Goal: Find specific page/section: Find specific page/section

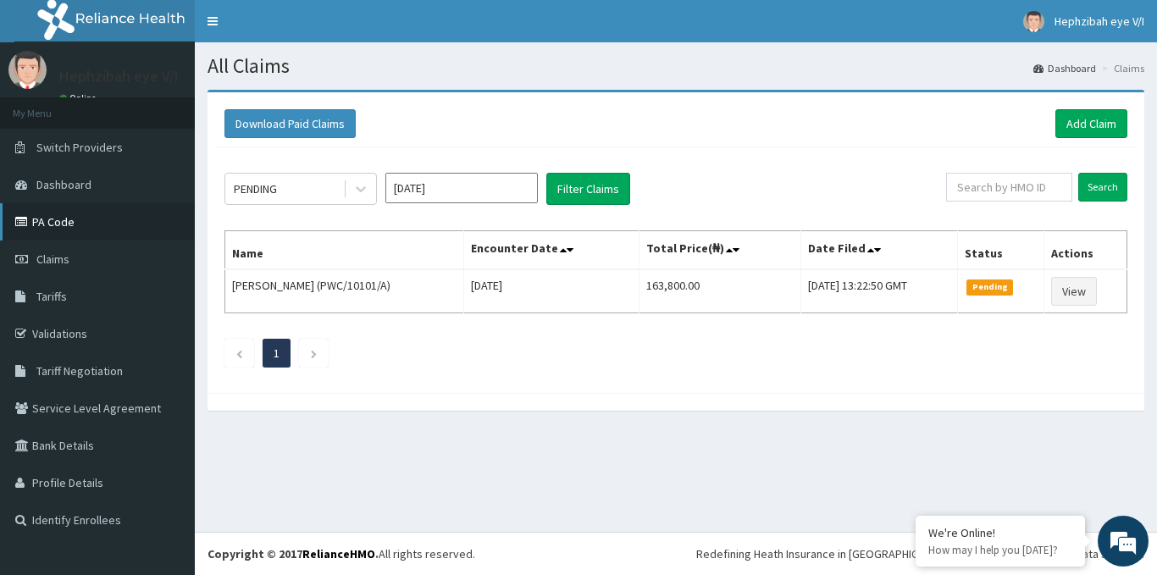
click at [47, 213] on link "PA Code" at bounding box center [97, 221] width 195 height 37
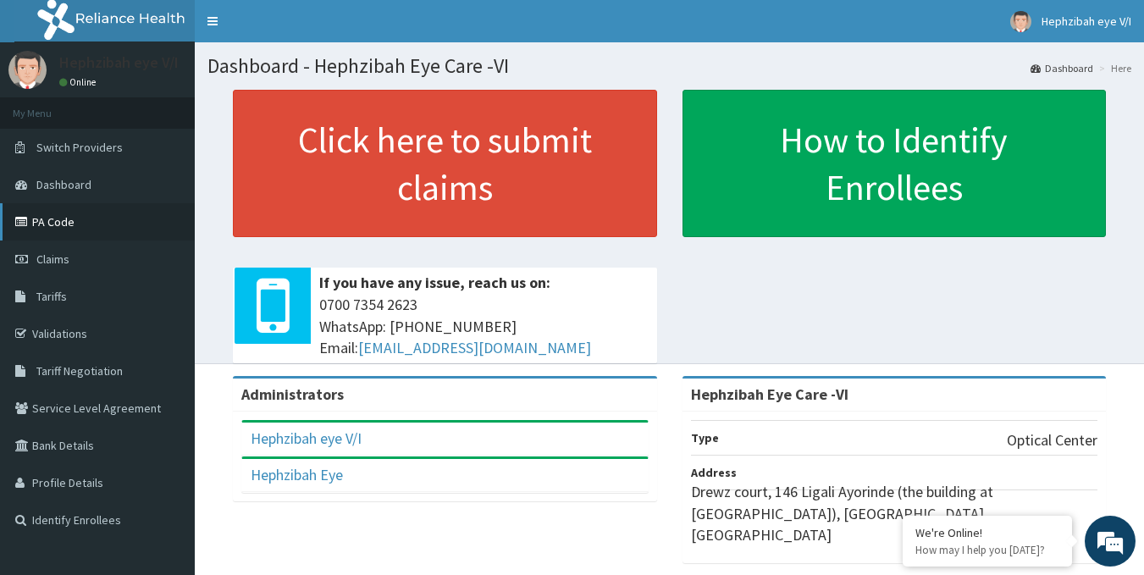
click at [73, 217] on link "PA Code" at bounding box center [97, 221] width 195 height 37
